Goal: Information Seeking & Learning: Learn about a topic

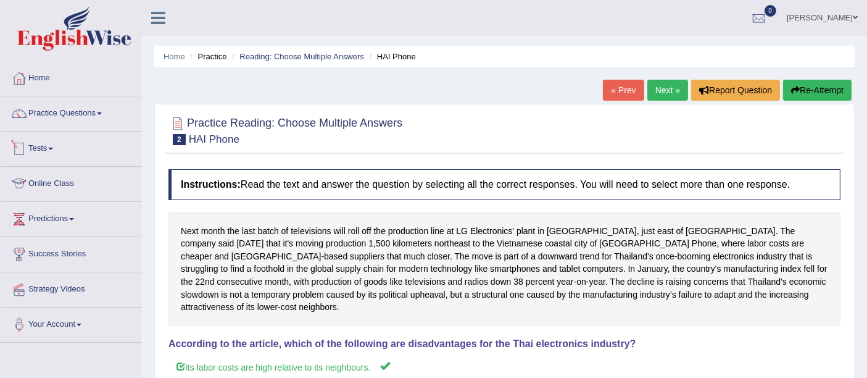
click at [59, 181] on link "Online Class" at bounding box center [71, 182] width 141 height 31
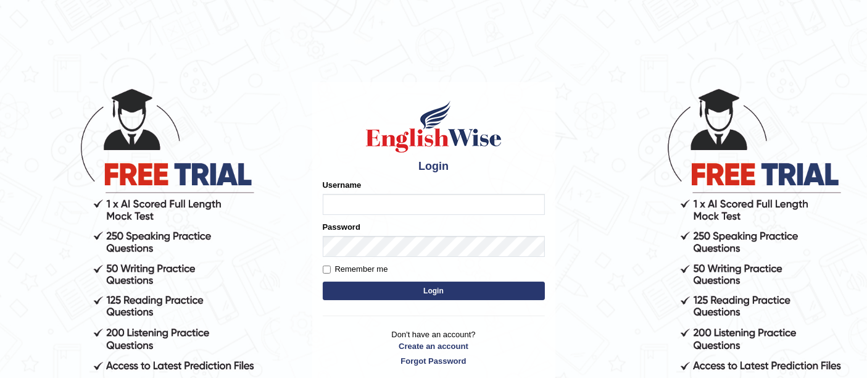
click at [352, 267] on label "Remember me" at bounding box center [355, 269] width 65 height 12
click at [331, 267] on input "Remember me" at bounding box center [327, 269] width 8 height 8
checkbox input "true"
type input "faizabutool0319"
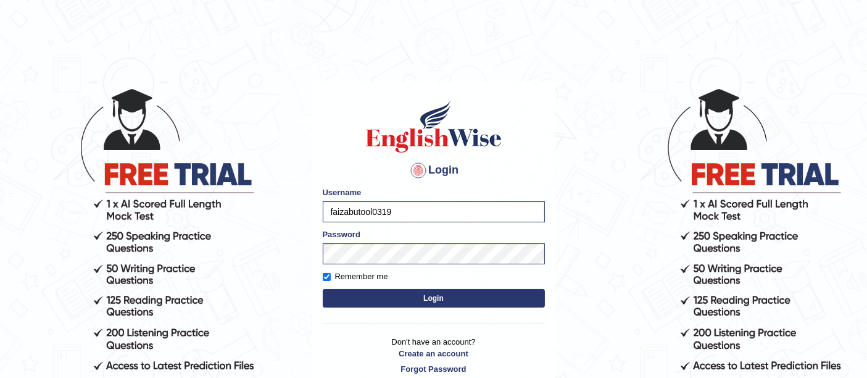
click at [399, 299] on button "Login" at bounding box center [434, 298] width 222 height 19
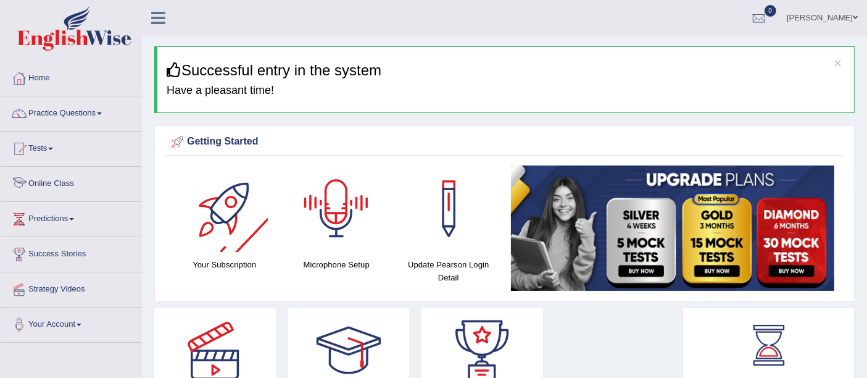
click at [62, 178] on link "Online Class" at bounding box center [71, 182] width 141 height 31
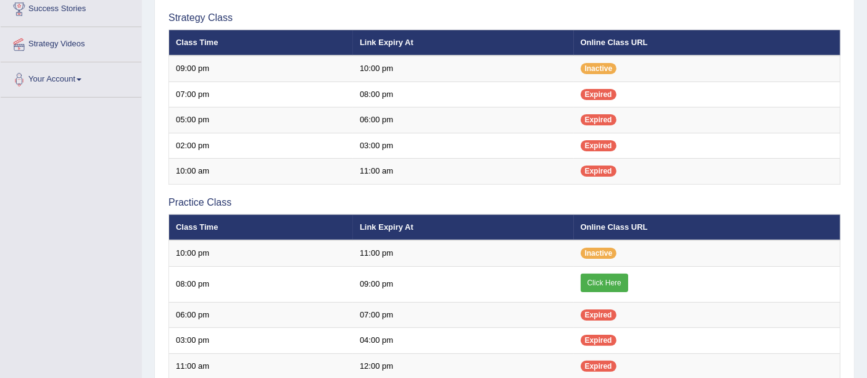
scroll to position [274, 0]
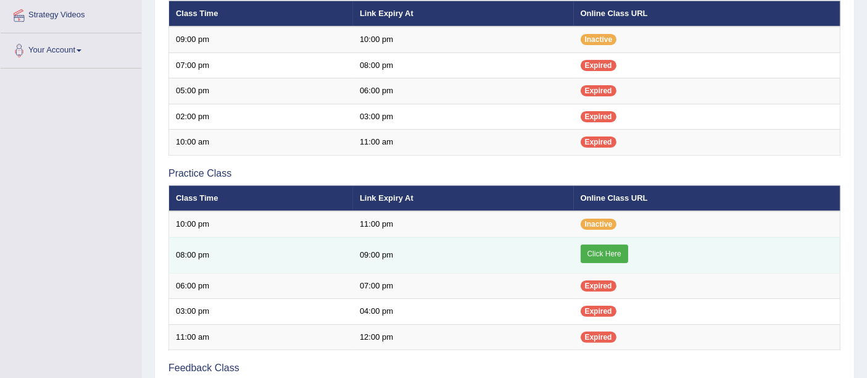
click at [605, 246] on link "Click Here" at bounding box center [605, 253] width 48 height 19
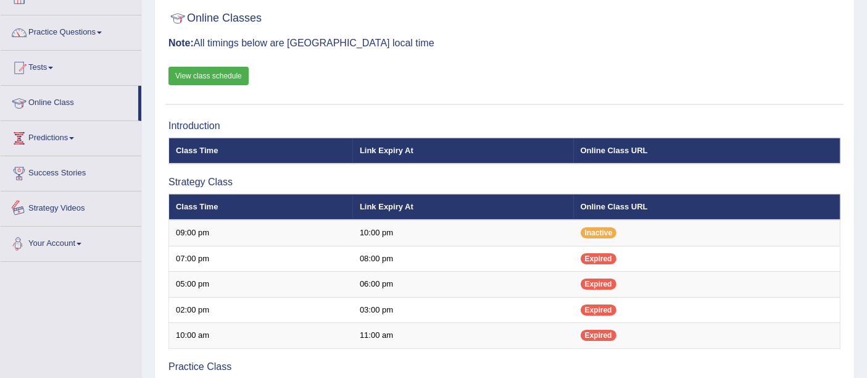
scroll to position [68, 0]
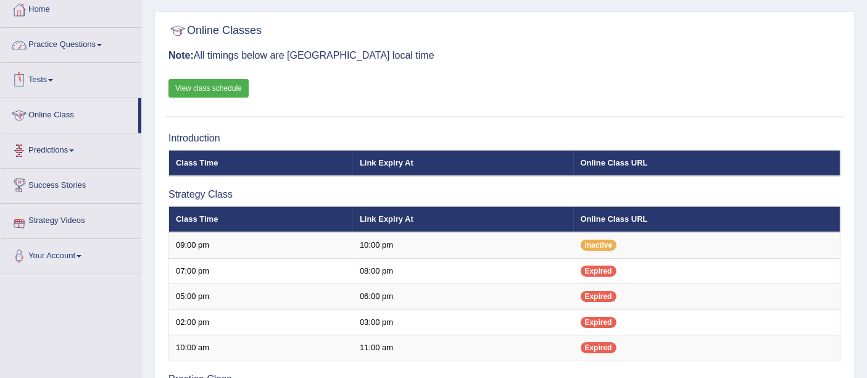
click at [78, 43] on link "Practice Questions" at bounding box center [71, 43] width 141 height 31
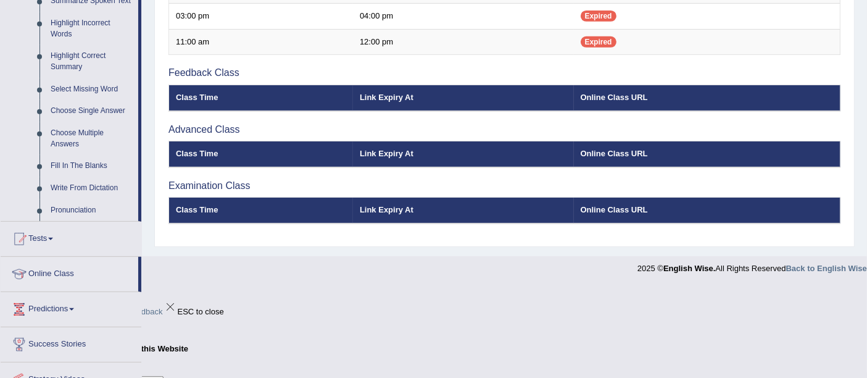
scroll to position [485, 0]
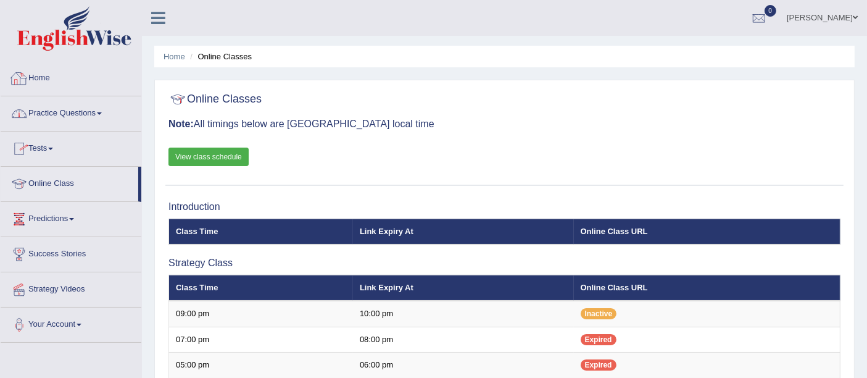
click at [65, 105] on link "Practice Questions" at bounding box center [71, 111] width 141 height 31
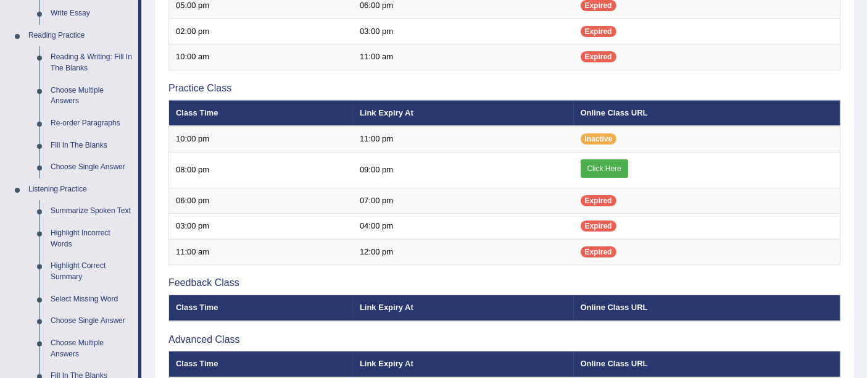
scroll to position [479, 0]
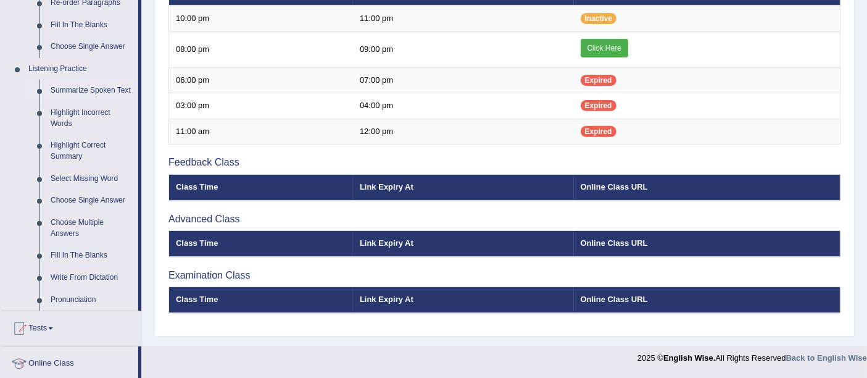
click at [60, 89] on link "Summarize Spoken Text" at bounding box center [91, 91] width 93 height 22
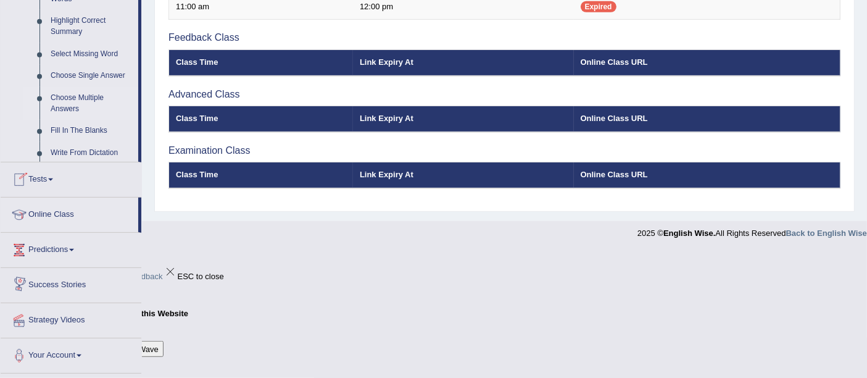
scroll to position [622, 0]
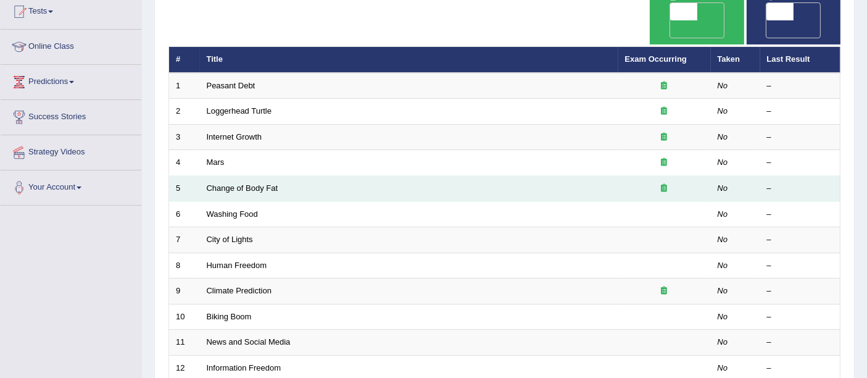
scroll to position [274, 0]
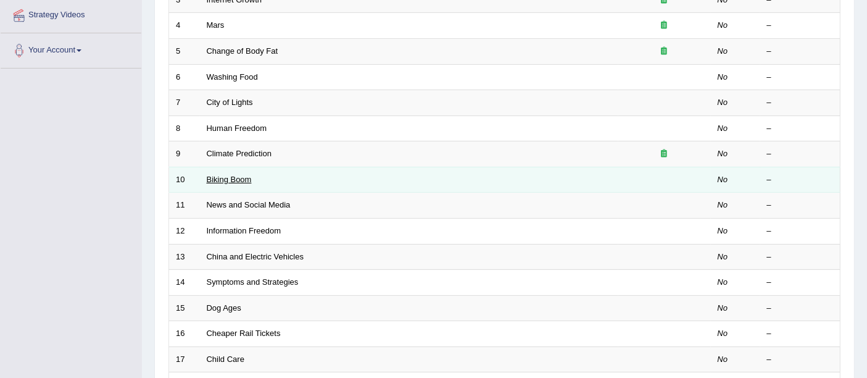
click at [237, 175] on link "Biking Boom" at bounding box center [229, 179] width 45 height 9
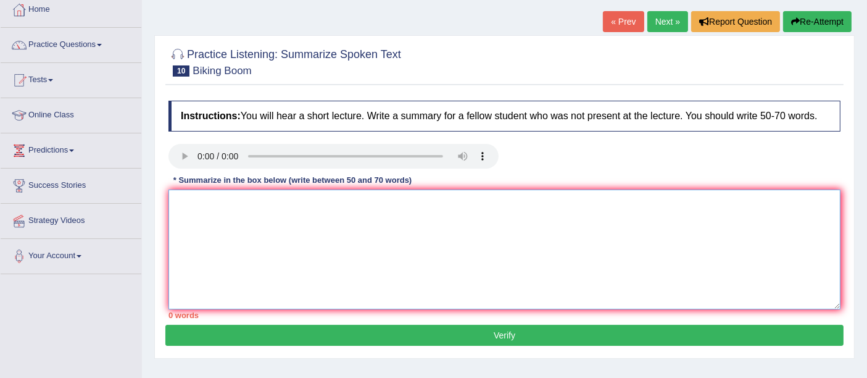
click at [245, 217] on textarea at bounding box center [504, 249] width 672 height 120
click at [239, 233] on textarea at bounding box center [504, 249] width 672 height 120
click at [242, 215] on textarea at bounding box center [504, 249] width 672 height 120
type textarea "t"
drag, startPoint x: 323, startPoint y: 230, endPoint x: 321, endPoint y: 242, distance: 11.9
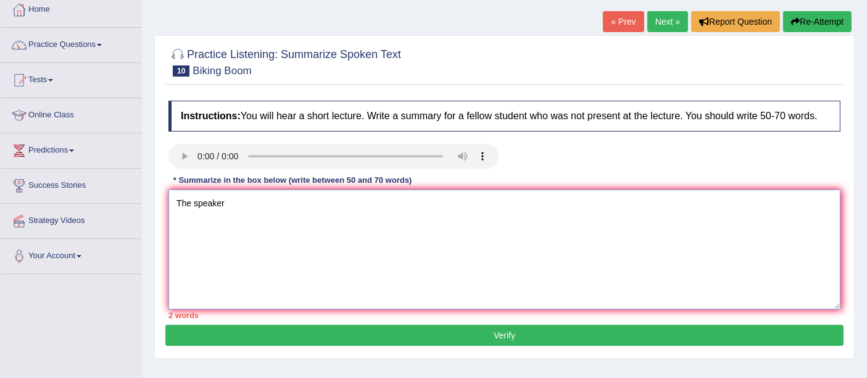
click at [321, 242] on textarea "The speaker" at bounding box center [504, 249] width 672 height 120
click at [377, 213] on textarea "The speaker provided a comprehensive" at bounding box center [504, 249] width 672 height 120
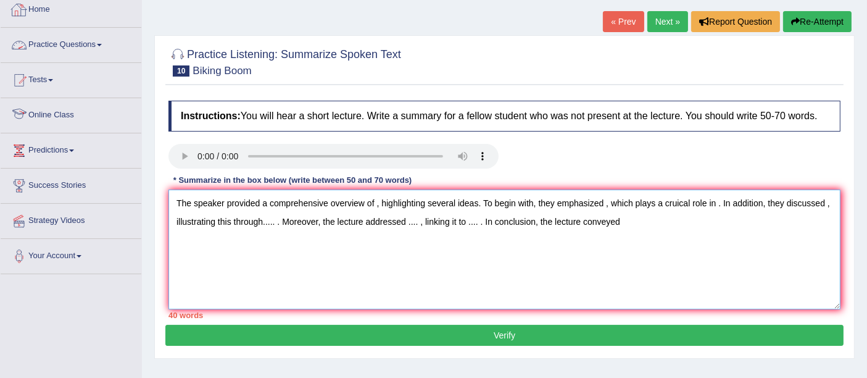
type textarea "The speaker provided a comprehensive overview of , highlighting several ideas. …"
click at [203, 196] on div "Instructions: You will hear a short lecture. Write a summary for a fellow stude…" at bounding box center [504, 209] width 678 height 230
click at [196, 204] on textarea "The speaker provided a comprehensive overview of , highlighting several ideas. …" at bounding box center [504, 249] width 672 height 120
click at [375, 205] on textarea "The speaker provided a comprehensive overview of , highlighting several ideas. …" at bounding box center [504, 249] width 672 height 120
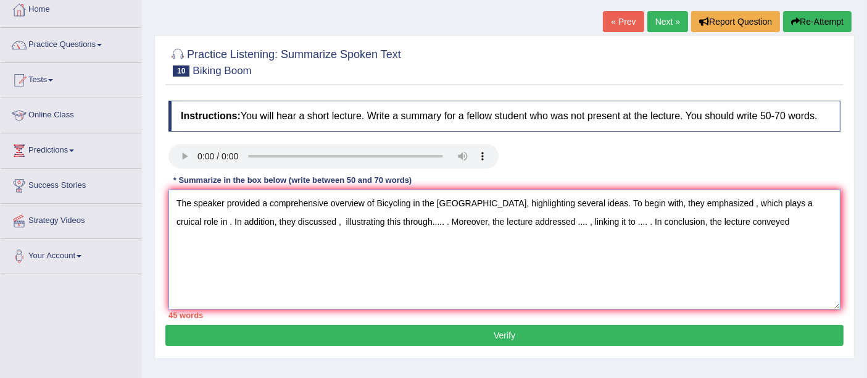
click at [718, 205] on textarea "The speaker provided a comprehensive overview of Bicycling in the United States…" at bounding box center [504, 249] width 672 height 120
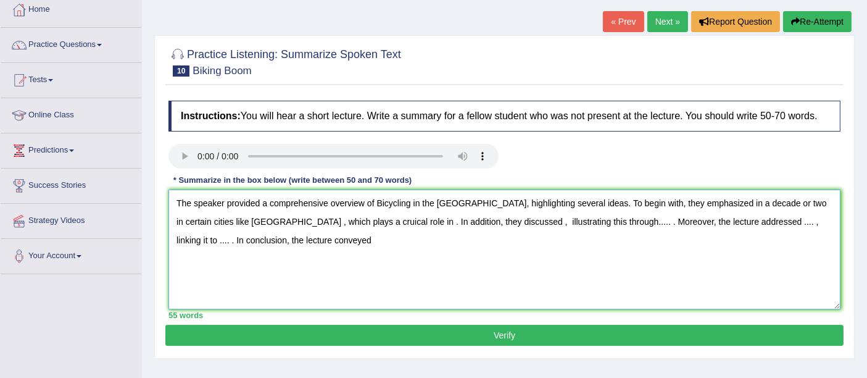
click at [245, 217] on textarea "The speaker provided a comprehensive overview of Bicycling in the United States…" at bounding box center [504, 249] width 672 height 120
click at [386, 220] on textarea "The speaker provided a comprehensive overview of Bicycling in the United States…" at bounding box center [504, 249] width 672 height 120
click at [344, 223] on textarea "The speaker provided a comprehensive overview of Bicycling in the United States…" at bounding box center [504, 249] width 672 height 120
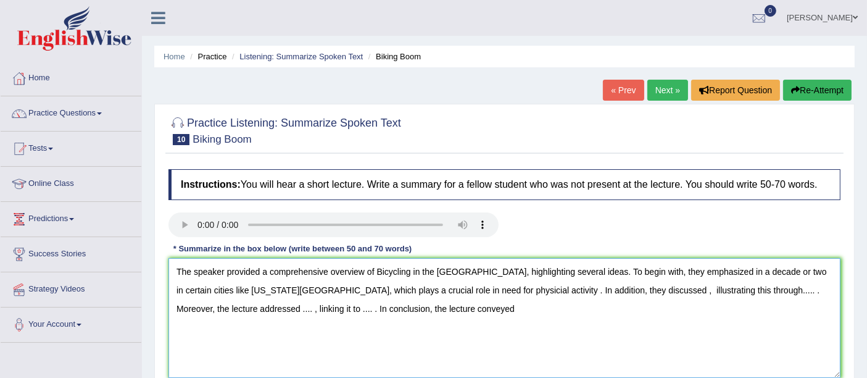
click at [594, 291] on textarea "The speaker provided a comprehensive overview of Bicycling in the United States…" at bounding box center [504, 318] width 672 height 120
click at [219, 311] on textarea "The speaker provided a comprehensive overview of Bicycling in the United States…" at bounding box center [504, 318] width 672 height 120
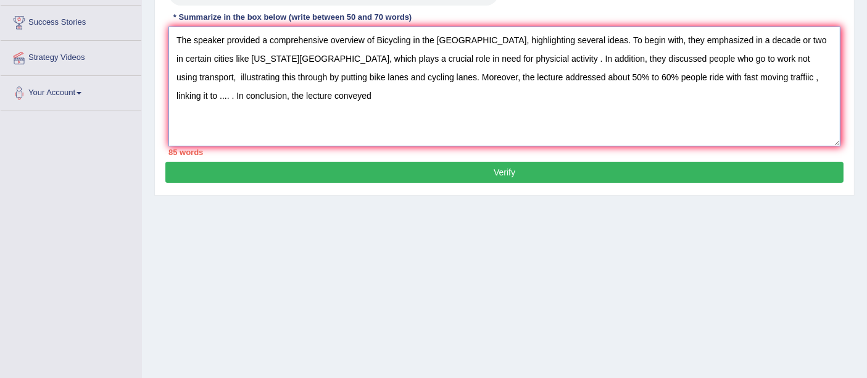
scroll to position [201, 0]
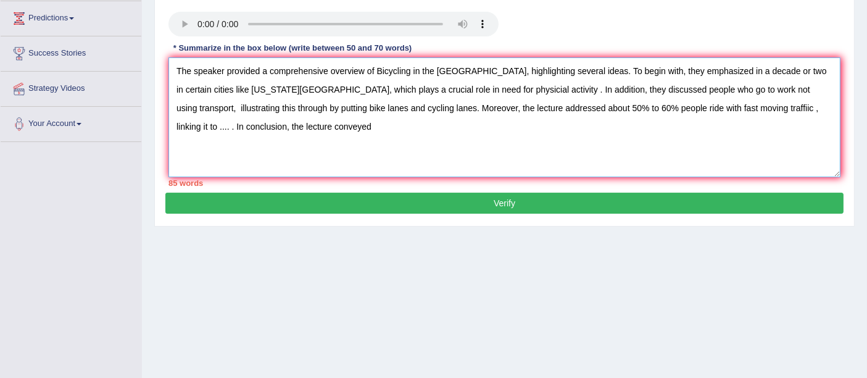
click at [750, 107] on textarea "The speaker provided a comprehensive overview of Bicycling in the United States…" at bounding box center [504, 117] width 672 height 120
click at [342, 114] on textarea "The speaker provided a comprehensive overview of Bicycling in the United States…" at bounding box center [504, 117] width 672 height 120
click at [344, 131] on textarea "The speaker provided a comprehensive overview of Bicycling in the United States…" at bounding box center [504, 117] width 672 height 120
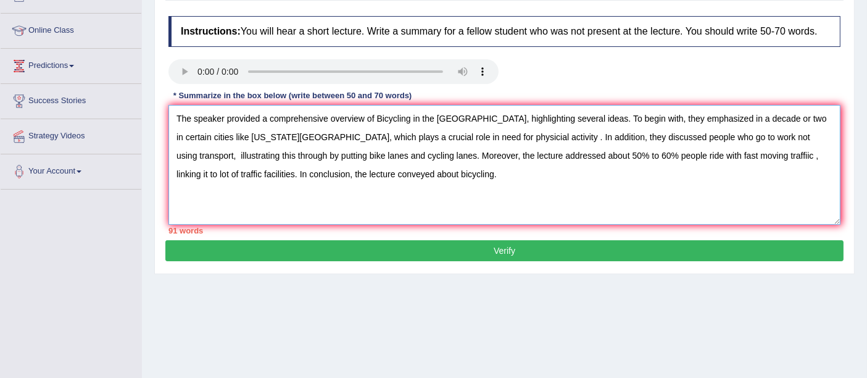
scroll to position [132, 0]
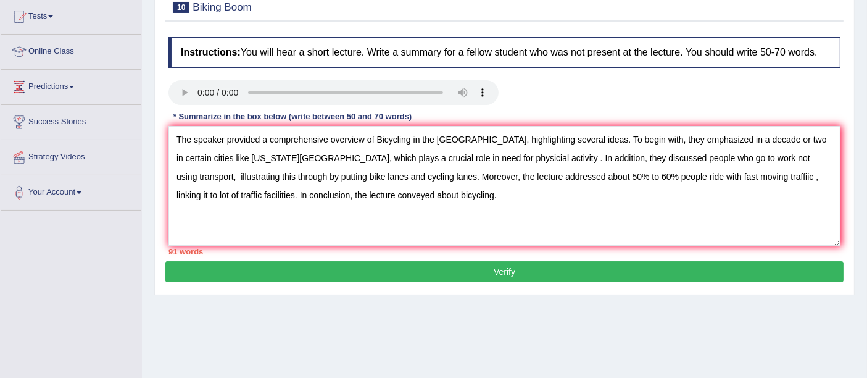
click at [267, 323] on div "Home Practice Listening: Summarize Spoken Text Biking Boom « Prev Next » Report…" at bounding box center [504, 176] width 725 height 617
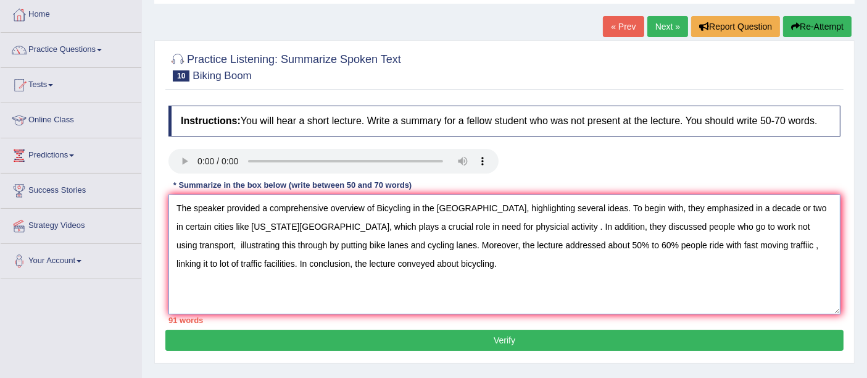
click at [789, 208] on textarea "The speaker provided a comprehensive overview of Bicycling in the United States…" at bounding box center [504, 254] width 672 height 120
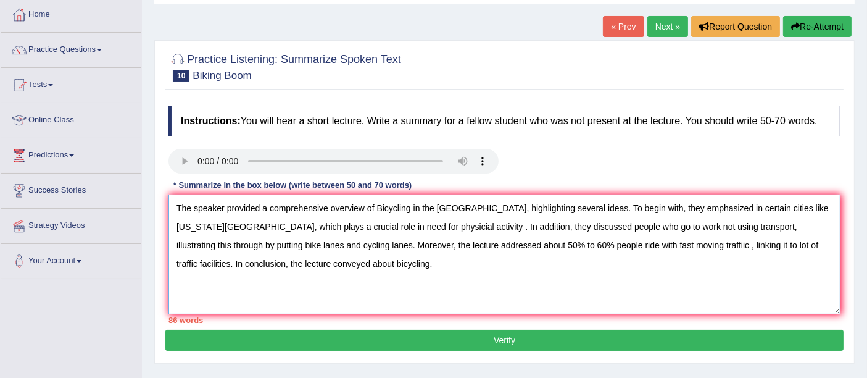
drag, startPoint x: 260, startPoint y: 245, endPoint x: 266, endPoint y: 250, distance: 7.4
click at [260, 248] on textarea "The speaker provided a comprehensive overview of Bicycling in the United States…" at bounding box center [504, 254] width 672 height 120
click at [454, 243] on textarea "The speaker provided a comprehensive overview of Bicycling in the United States…" at bounding box center [504, 254] width 672 height 120
click at [226, 225] on textarea "The speaker provided a comprehensive overview of Bicycling in the United States…" at bounding box center [504, 254] width 672 height 120
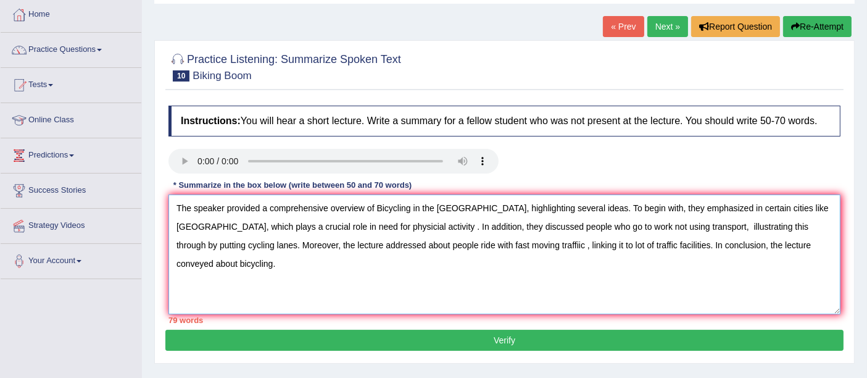
click at [315, 223] on textarea "The speaker provided a comprehensive overview of Bicycling in the United States…" at bounding box center [504, 254] width 672 height 120
click at [487, 226] on textarea "The speaker provided a comprehensive overview of Bicycling in the United States…" at bounding box center [504, 254] width 672 height 120
click at [402, 243] on textarea "The speaker provided a comprehensive overview of Bicycling in the United States…" at bounding box center [504, 254] width 672 height 120
drag, startPoint x: 346, startPoint y: 226, endPoint x: 377, endPoint y: 226, distance: 31.5
click at [346, 226] on textarea "The speaker provided a comprehensive overview of Bicycling in the United States…" at bounding box center [504, 254] width 672 height 120
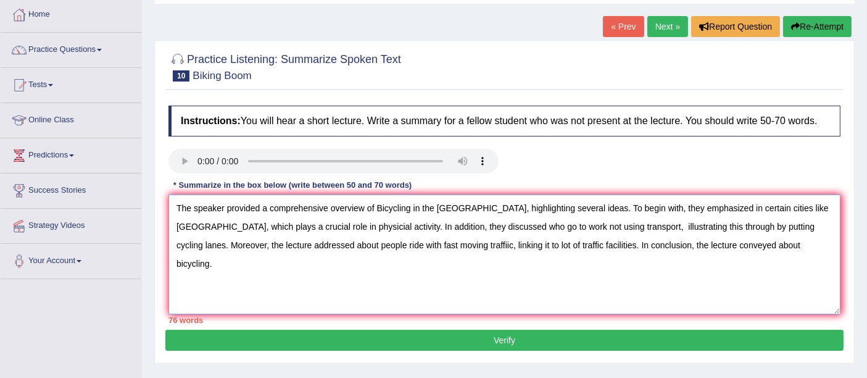
click at [590, 226] on textarea "The speaker provided a comprehensive overview of Bicycling in the United States…" at bounding box center [504, 254] width 672 height 120
click at [515, 226] on textarea "The speaker provided a comprehensive overview of Bicycling in the United States…" at bounding box center [504, 254] width 672 height 120
click at [703, 225] on textarea "The speaker provided a comprehensive overview of Bicycling in the United States…" at bounding box center [504, 254] width 672 height 120
click at [352, 244] on textarea "The speaker provided a comprehensive overview of Bicycling in the United States…" at bounding box center [504, 254] width 672 height 120
click at [752, 205] on textarea "The speaker provided a comprehensive overview of Bicycling in the United States…" at bounding box center [504, 254] width 672 height 120
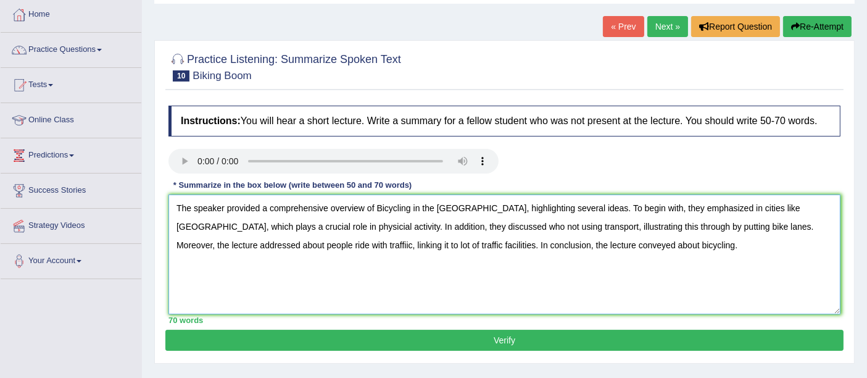
drag, startPoint x: 381, startPoint y: 207, endPoint x: 527, endPoint y: 249, distance: 152.1
click at [381, 207] on textarea "The speaker provided a comprehensive overview of Bicycling in the United States…" at bounding box center [504, 254] width 672 height 120
click at [723, 210] on textarea "The speaker provided a comprehensive overview of bicycling in the United States…" at bounding box center [504, 254] width 672 height 120
click at [284, 225] on textarea "The speaker provided a comprehensive overview of bicycling in the United States…" at bounding box center [504, 254] width 672 height 120
click at [197, 228] on textarea "The speaker provided a comprehensive overview of bicycling in the United States…" at bounding box center [504, 254] width 672 height 120
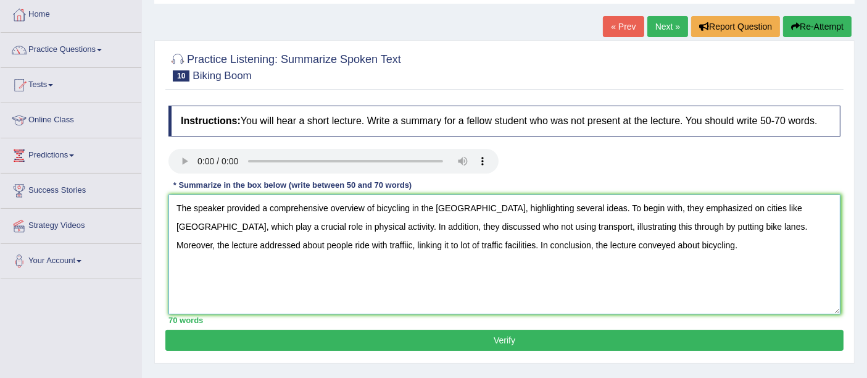
click at [437, 226] on textarea "The speaker provided a comprehensive overview of bicycling in the United States…" at bounding box center [504, 254] width 672 height 120
click at [623, 226] on textarea "The speaker provided a comprehensive overview of bicycling in the United States…" at bounding box center [504, 254] width 672 height 120
click at [260, 244] on textarea "The speaker provided a comprehensive overview of bicycling in the United States…" at bounding box center [504, 254] width 672 height 120
click at [307, 245] on textarea "The speaker provided a comprehensive overview of bicycling in the United States…" at bounding box center [504, 254] width 672 height 120
type textarea "The speaker provided a comprehensive overview of bicycling in the United States…"
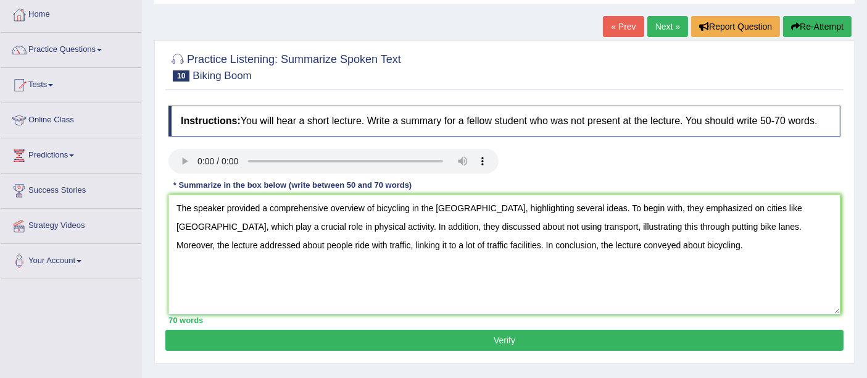
click at [492, 337] on button "Verify" at bounding box center [504, 339] width 678 height 21
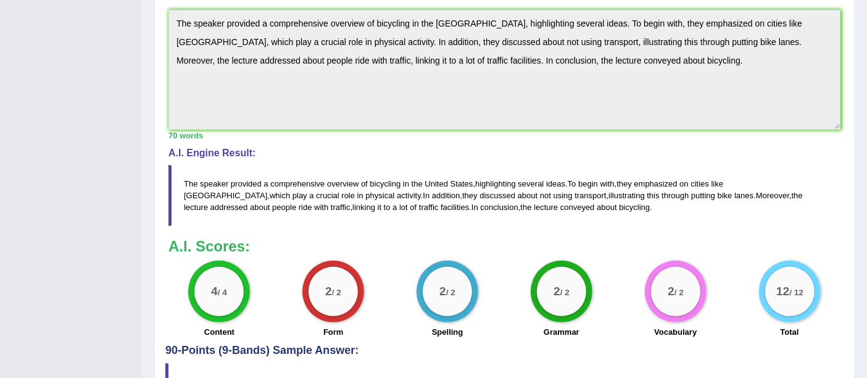
scroll to position [368, 0]
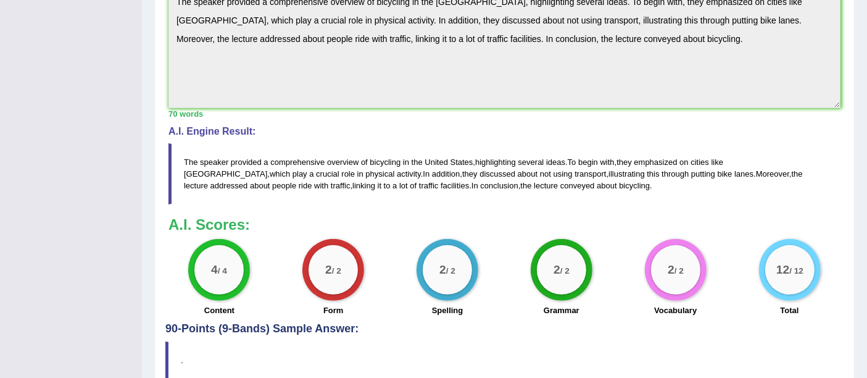
click at [439, 275] on div "2 / 2" at bounding box center [447, 269] width 49 height 49
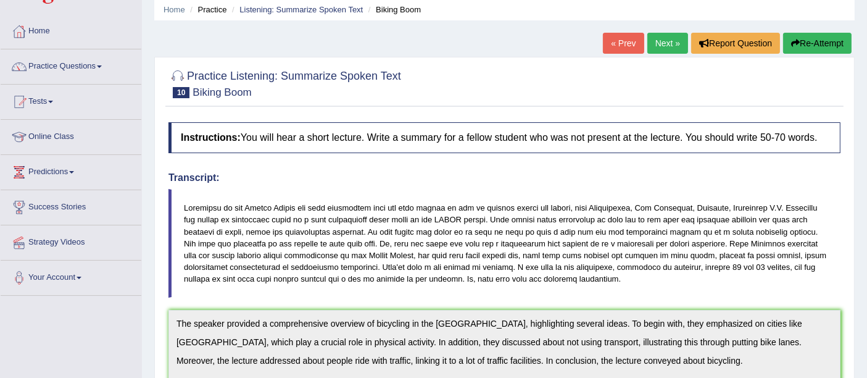
scroll to position [68, 0]
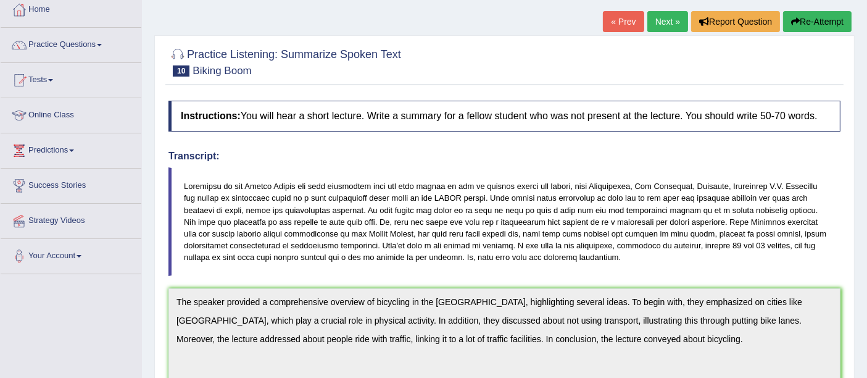
click at [665, 22] on link "Next »" at bounding box center [667, 21] width 41 height 21
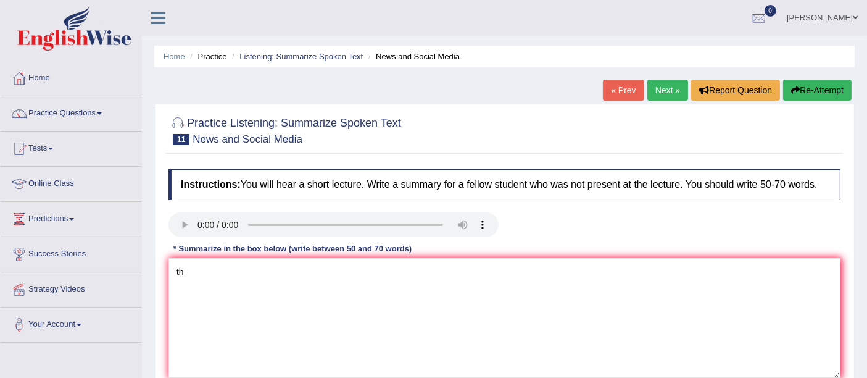
type textarea "t"
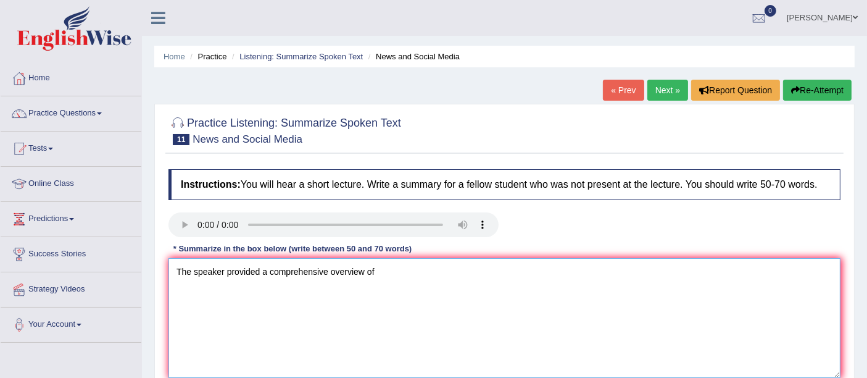
click at [405, 276] on textarea "The speaker provided a comprehensive overview of" at bounding box center [504, 318] width 672 height 120
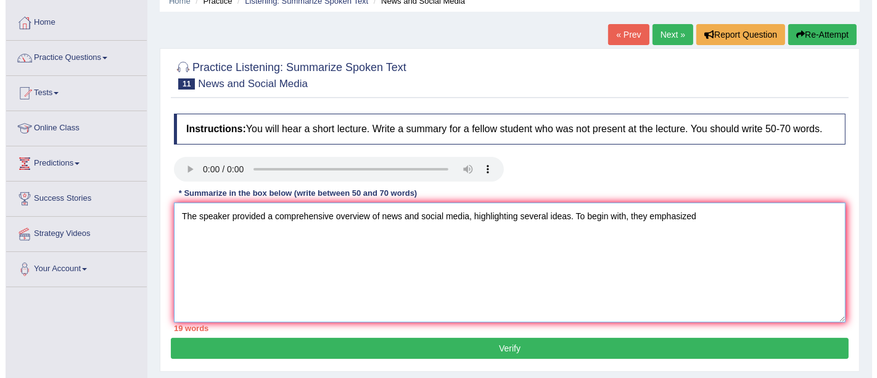
scroll to position [68, 0]
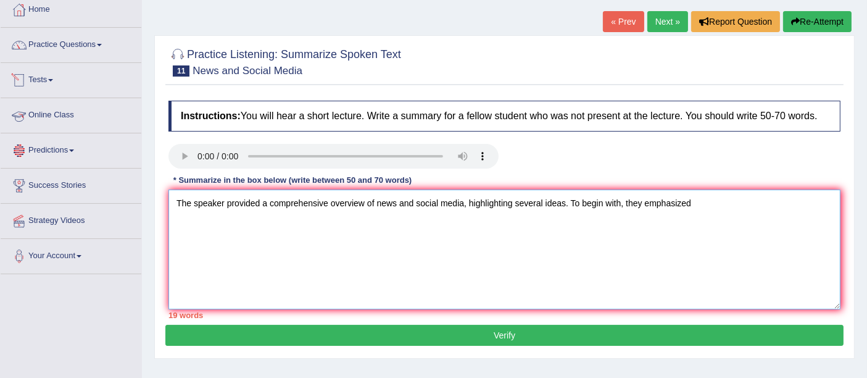
type textarea "The speaker provided a comprehensive overview of news and social media, highlig…"
click at [698, 207] on textarea "The speaker provided a comprehensive overview of news and social media, highlig…" at bounding box center [504, 249] width 672 height 120
click at [798, 204] on textarea "The speaker provided a comprehensive overview of news and social media, highlig…" at bounding box center [504, 249] width 672 height 120
click at [228, 225] on textarea "The speaker provided a comprehensive overview of news and social media, highlig…" at bounding box center [504, 249] width 672 height 120
click at [249, 219] on textarea "The speaker provided a comprehensive overview of news and social media, highlig…" at bounding box center [504, 249] width 672 height 120
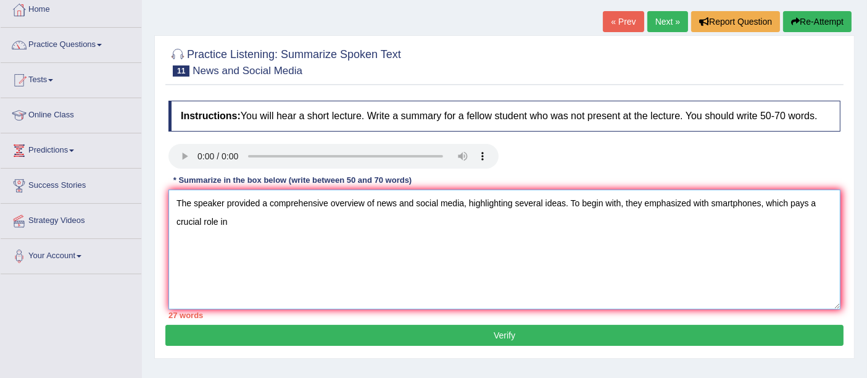
click at [247, 222] on textarea "The speaker provided a comprehensive overview of news and social media, highlig…" at bounding box center [504, 249] width 672 height 120
drag, startPoint x: 793, startPoint y: 201, endPoint x: 822, endPoint y: 215, distance: 31.7
click at [793, 201] on textarea "The speaker provided a comprehensive overview of news and social media, highlig…" at bounding box center [504, 249] width 672 height 120
click at [327, 220] on textarea "The speaker provided a comprehensive overview of news and social media, highlig…" at bounding box center [504, 249] width 672 height 120
click at [441, 224] on textarea "The speaker provided a comprehensive overview of news and social media, highlig…" at bounding box center [504, 249] width 672 height 120
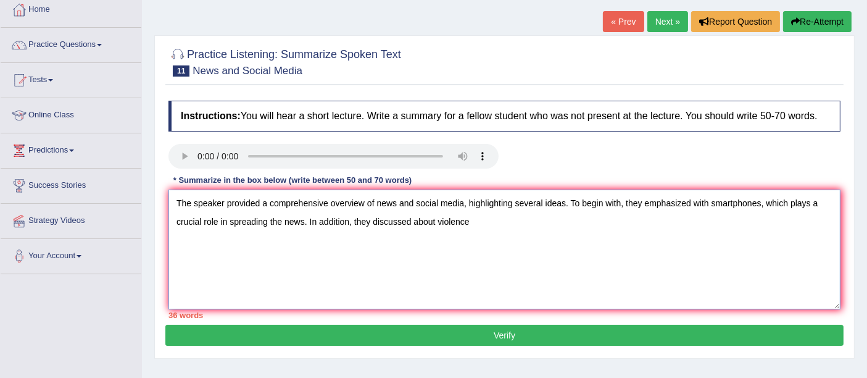
click at [495, 215] on textarea "The speaker provided a comprehensive overview of news and social media, highlig…" at bounding box center [504, 249] width 672 height 120
click at [574, 222] on textarea "The speaker provided a comprehensive overview of news and social media, highlig…" at bounding box center [504, 249] width 672 height 120
click at [596, 226] on textarea "The speaker provided a comprehensive overview of news and social media, highlig…" at bounding box center [504, 249] width 672 height 120
click at [592, 222] on textarea "The speaker provided a comprehensive overview of news and social media, highlig…" at bounding box center [504, 249] width 672 height 120
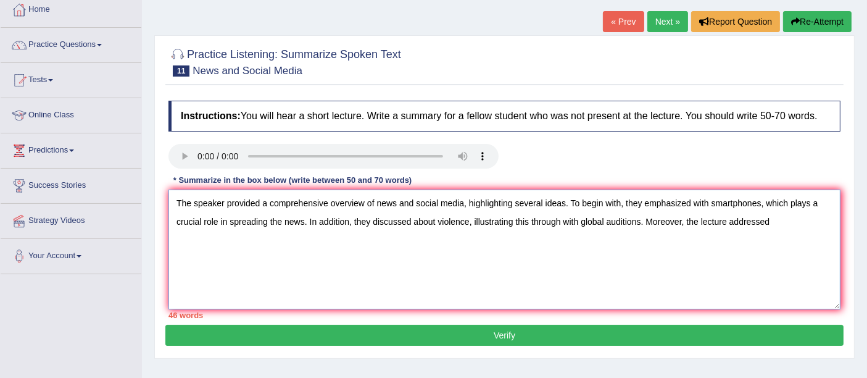
click at [777, 223] on textarea "The speaker provided a comprehensive overview of news and social media, highlig…" at bounding box center [504, 249] width 672 height 120
click at [803, 217] on textarea "The speaker provided a comprehensive overview of news and social media, highlig…" at bounding box center [504, 249] width 672 height 120
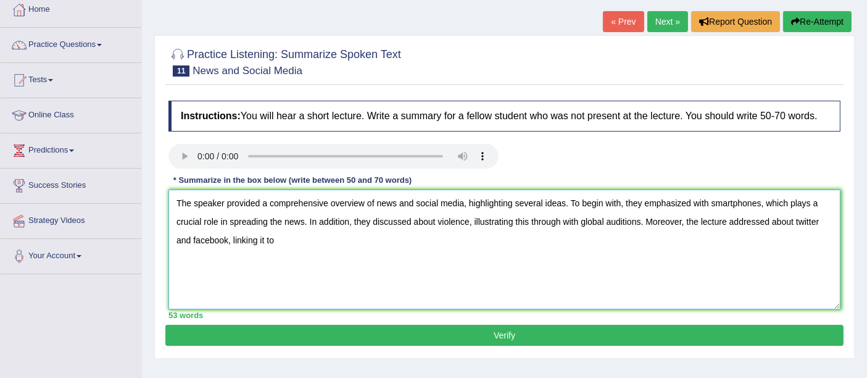
click at [329, 243] on textarea "The speaker provided a comprehensive overview of news and social media, highlig…" at bounding box center [504, 249] width 672 height 120
click at [505, 233] on textarea "The speaker provided a comprehensive overview of news and social media, highlig…" at bounding box center [504, 249] width 672 height 120
click at [523, 242] on textarea "The speaker provided a comprehensive overview of news and social media, highlig…" at bounding box center [504, 249] width 672 height 120
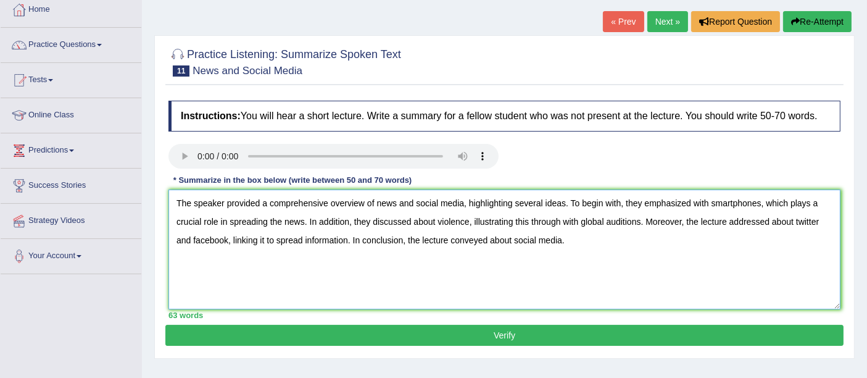
click at [800, 220] on textarea "The speaker provided a comprehensive overview of news and social media, highlig…" at bounding box center [504, 249] width 672 height 120
click at [574, 220] on textarea "The speaker provided a comprehensive overview of news and social media, highlig…" at bounding box center [504, 249] width 672 height 120
click at [706, 202] on textarea "The speaker provided a comprehensive overview of news and social media, highlig…" at bounding box center [504, 249] width 672 height 120
click at [816, 198] on textarea "The speaker provided a comprehensive overview of news and social media, highlig…" at bounding box center [504, 249] width 672 height 120
click at [267, 223] on textarea "The speaker provided a comprehensive overview of news and social media, highlig…" at bounding box center [504, 249] width 672 height 120
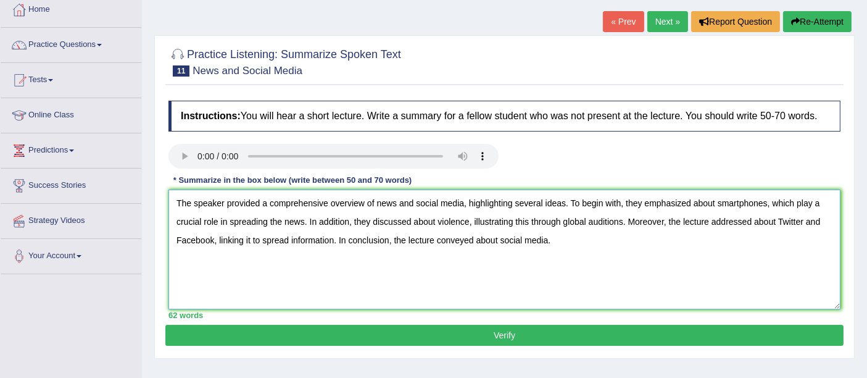
click at [288, 238] on textarea "The speaker provided a comprehensive overview of news and social media, highlig…" at bounding box center [504, 249] width 672 height 120
type textarea "The speaker provided a comprehensive overview of news and social media, highlig…"
click at [463, 334] on button "Verify" at bounding box center [504, 335] width 678 height 21
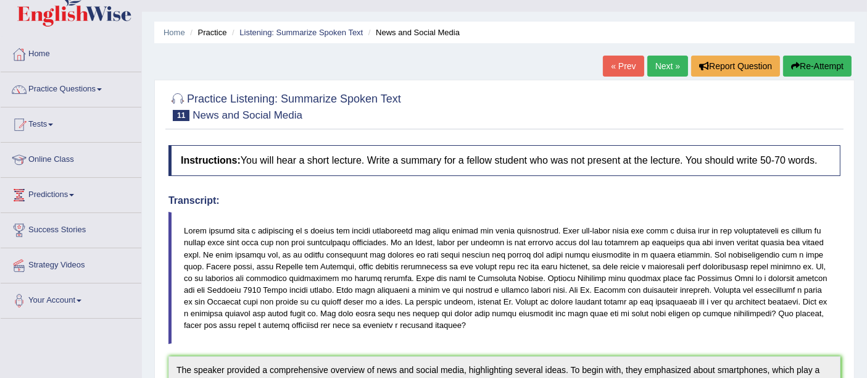
scroll to position [0, 0]
